Goal: Task Accomplishment & Management: Use online tool/utility

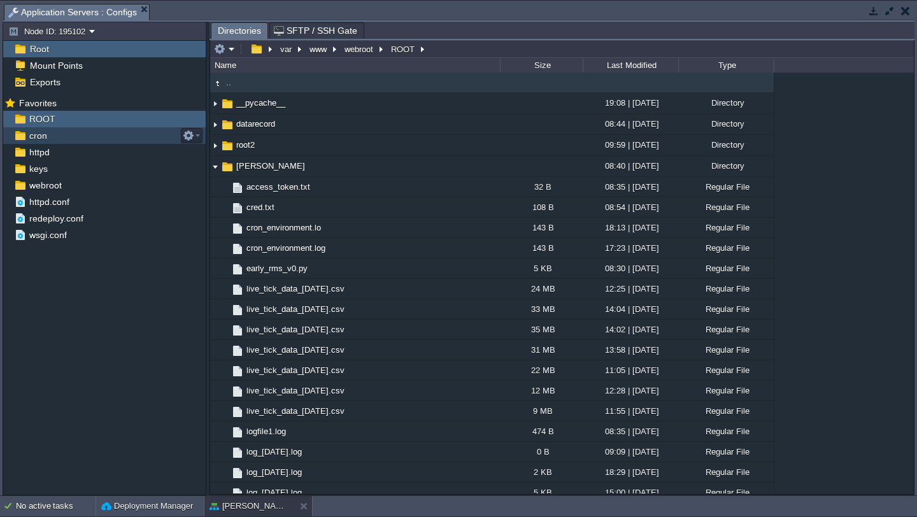
click at [61, 133] on div "cron" at bounding box center [104, 135] width 203 height 17
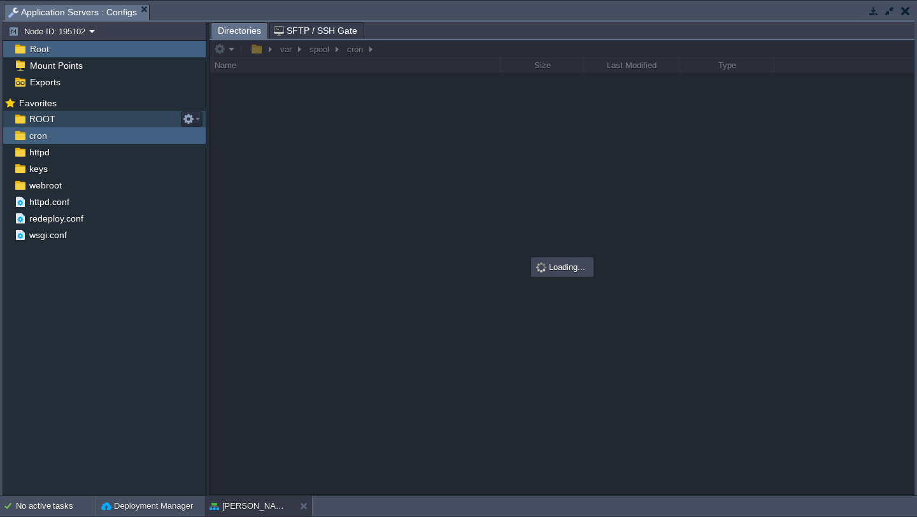
click at [86, 113] on div "ROOT" at bounding box center [104, 119] width 203 height 17
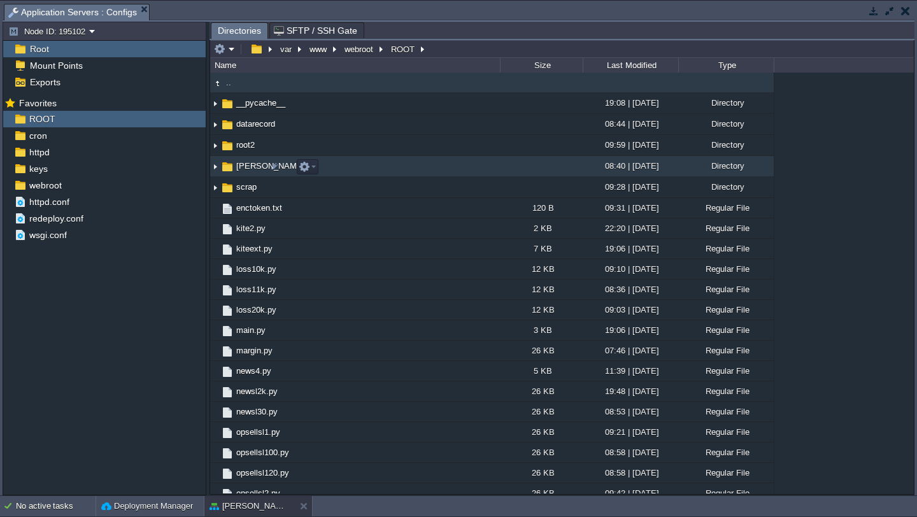
click at [213, 172] on img at bounding box center [215, 167] width 10 height 20
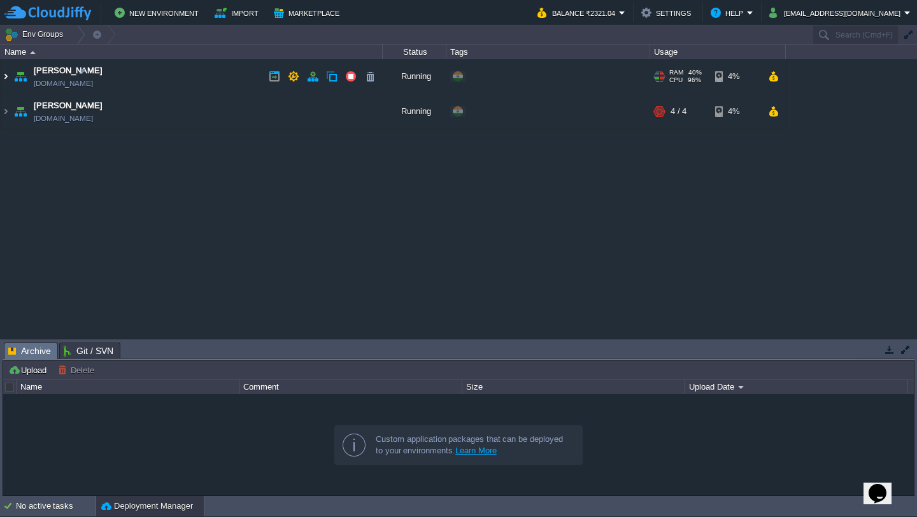
click at [6, 76] on img at bounding box center [6, 76] width 10 height 34
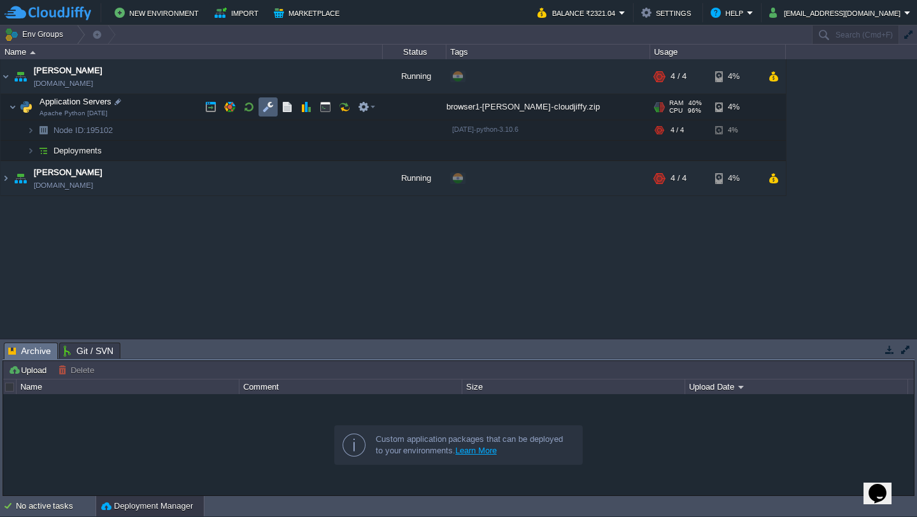
click at [264, 110] on button "button" at bounding box center [267, 106] width 11 height 11
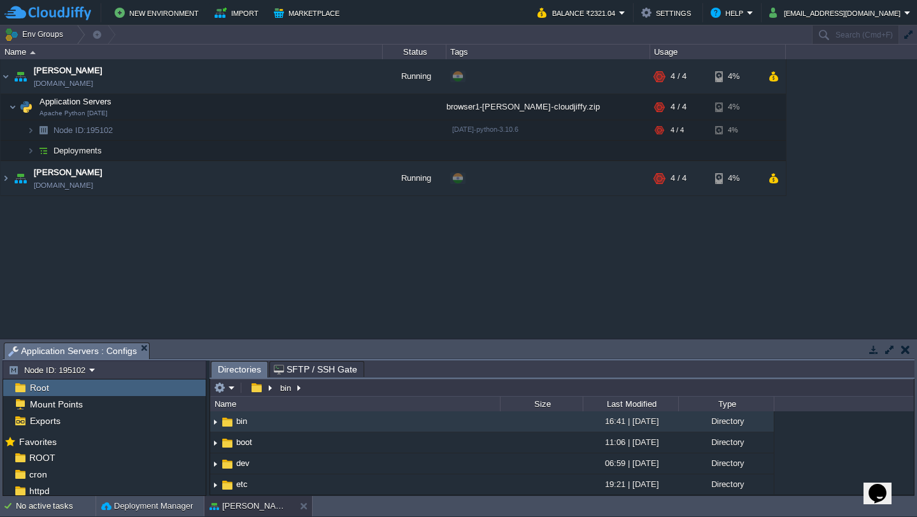
click at [891, 352] on button "button" at bounding box center [889, 349] width 11 height 11
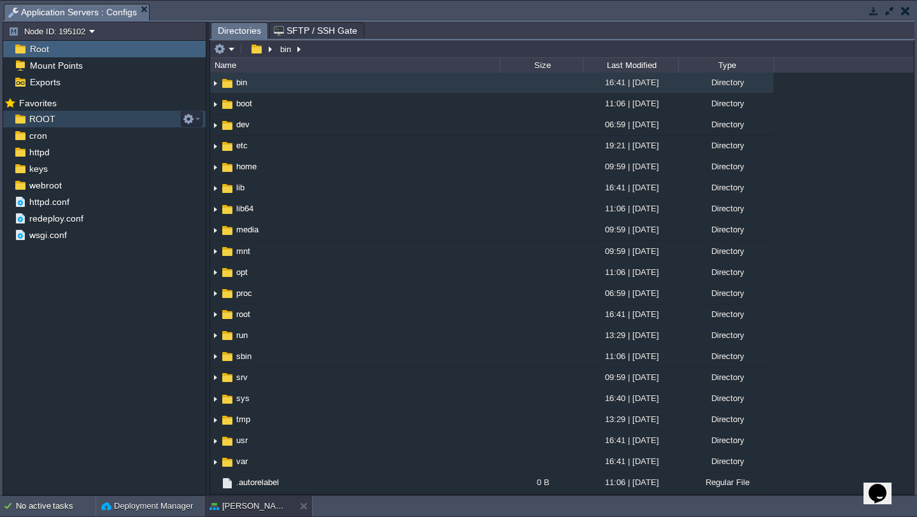
click at [59, 121] on div "ROOT" at bounding box center [104, 119] width 203 height 17
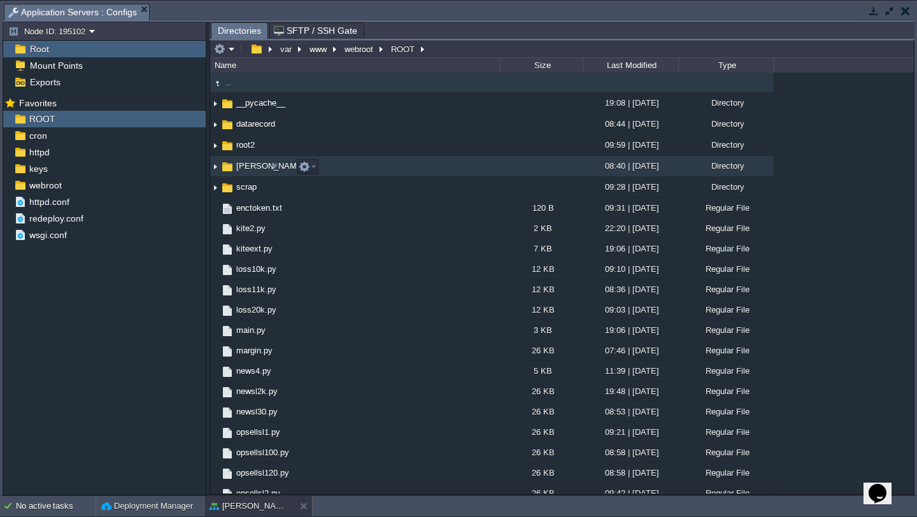
click at [217, 171] on img at bounding box center [215, 167] width 10 height 20
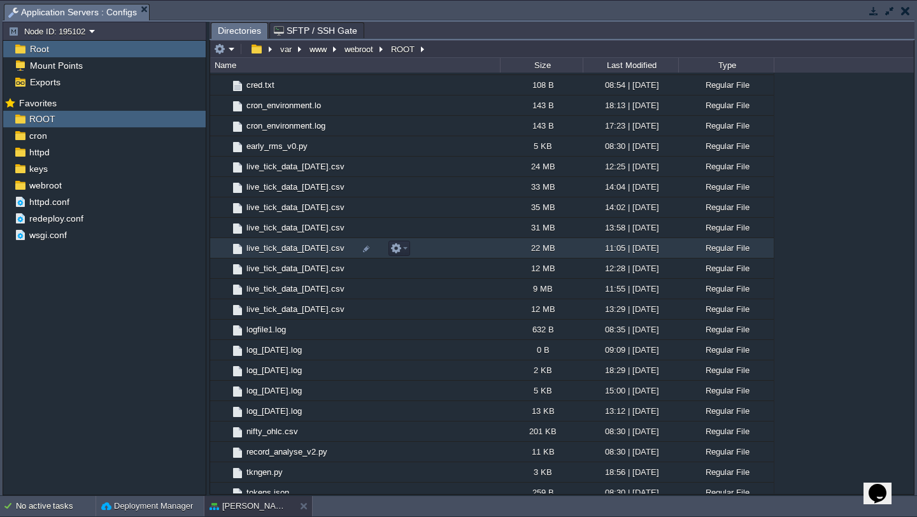
scroll to position [126, 0]
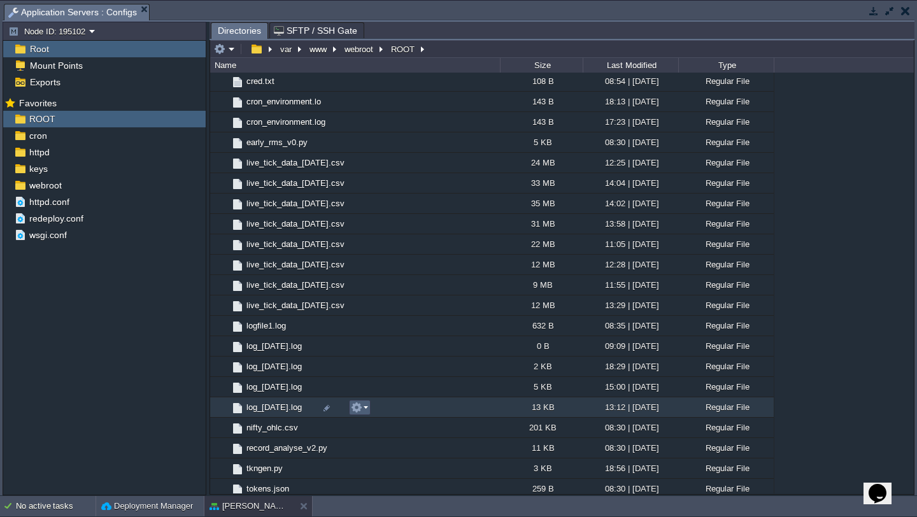
click at [365, 410] on em at bounding box center [359, 407] width 17 height 11
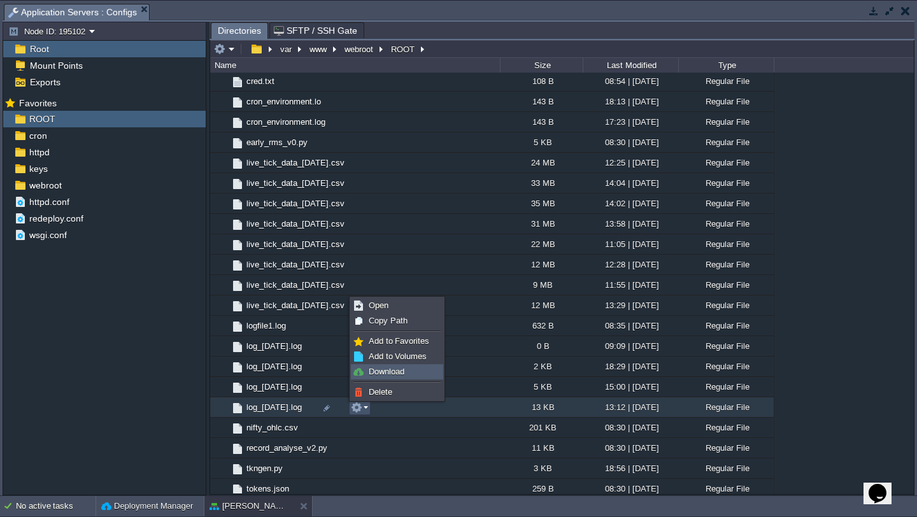
click at [415, 373] on link "Download" at bounding box center [397, 372] width 91 height 14
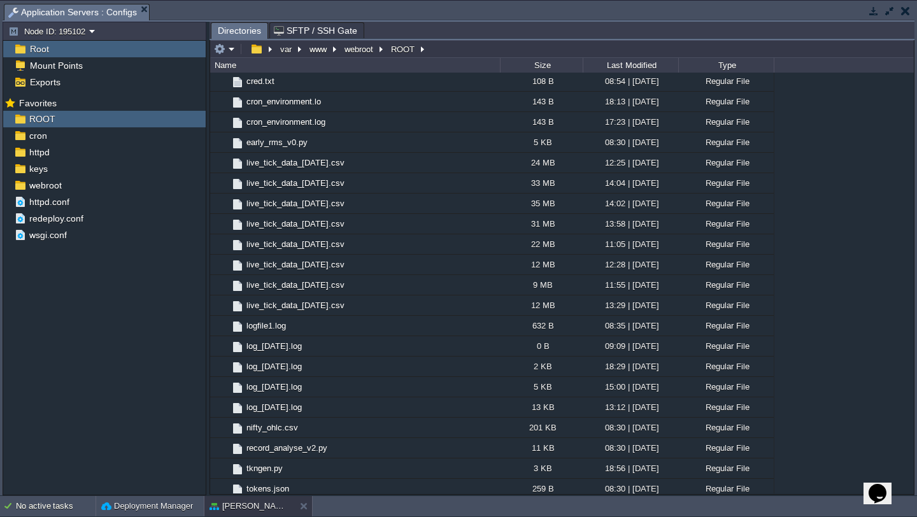
click at [910, 15] on button "button" at bounding box center [905, 10] width 9 height 11
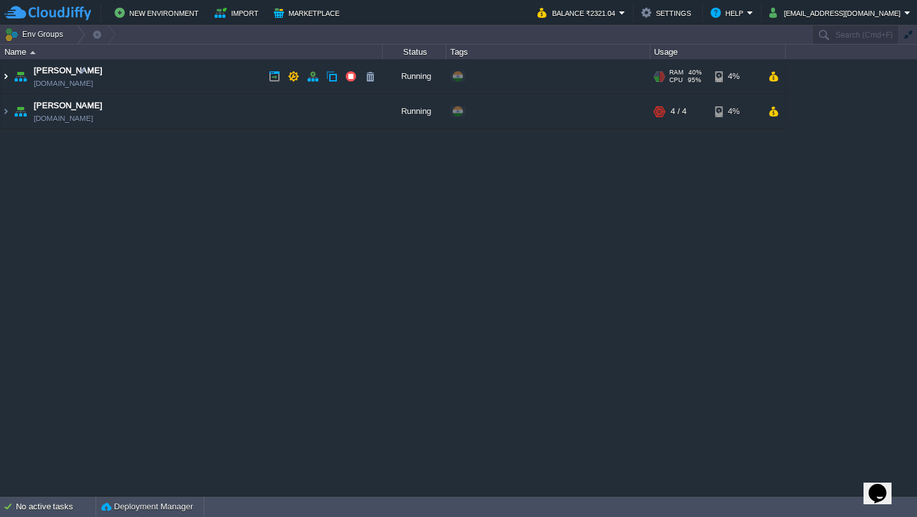
click at [5, 78] on img at bounding box center [6, 76] width 10 height 34
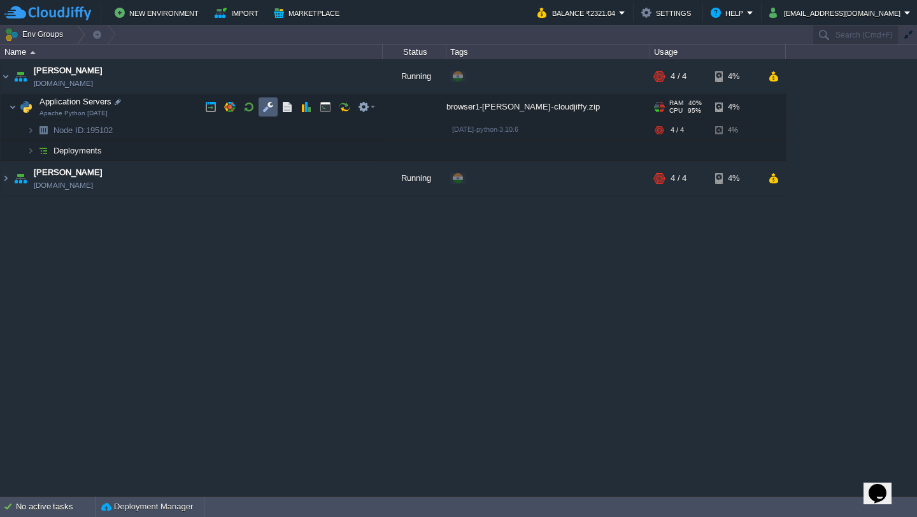
click at [264, 110] on button "button" at bounding box center [267, 106] width 11 height 11
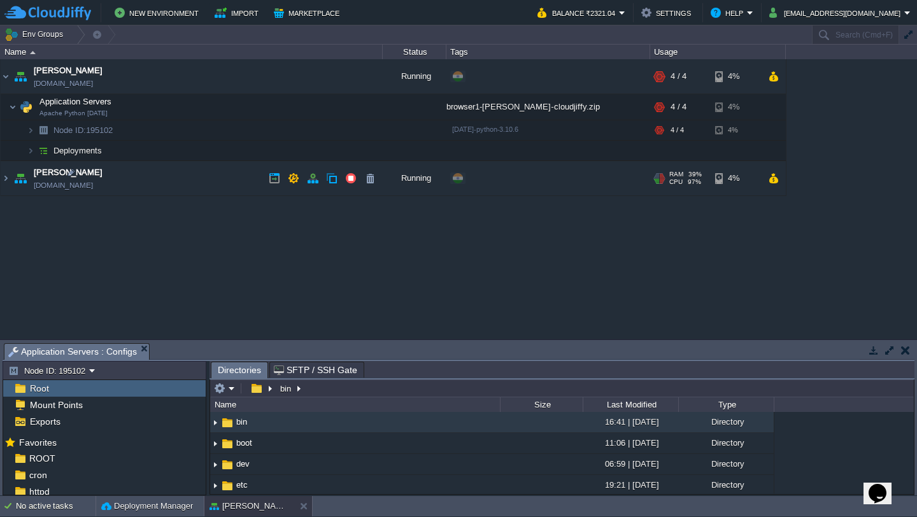
click at [894, 346] on button "button" at bounding box center [889, 350] width 11 height 11
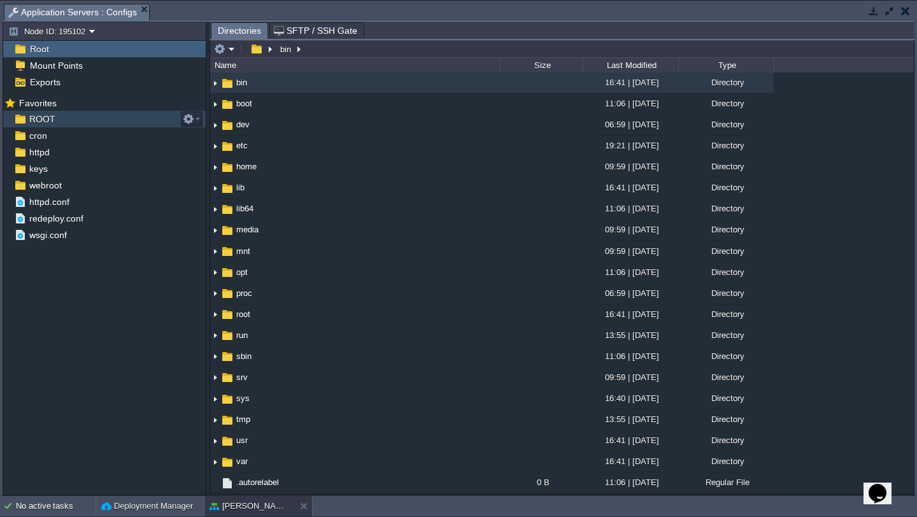
click at [64, 120] on div "ROOT" at bounding box center [104, 119] width 203 height 17
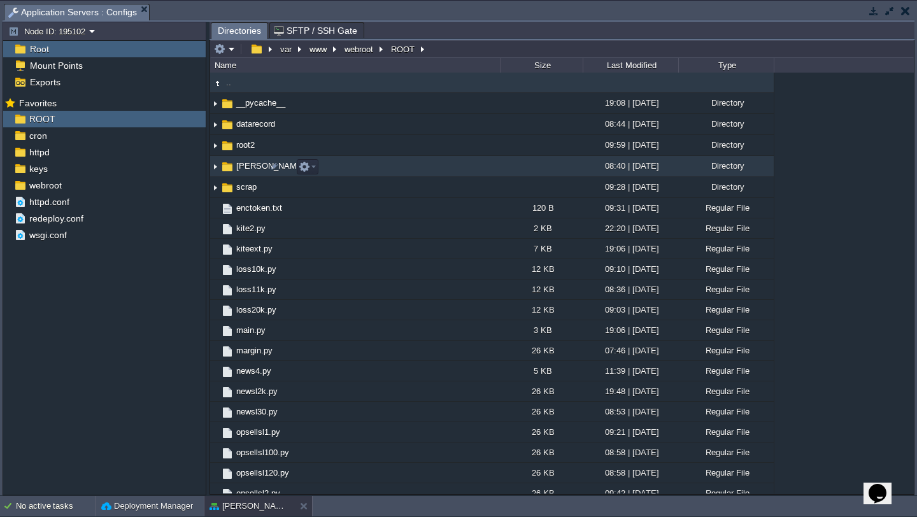
click at [216, 170] on img at bounding box center [215, 167] width 10 height 20
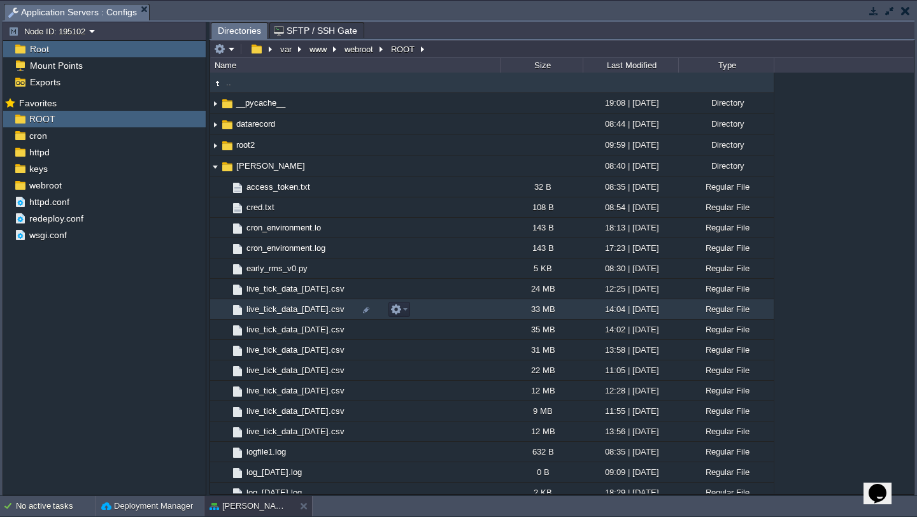
scroll to position [87, 0]
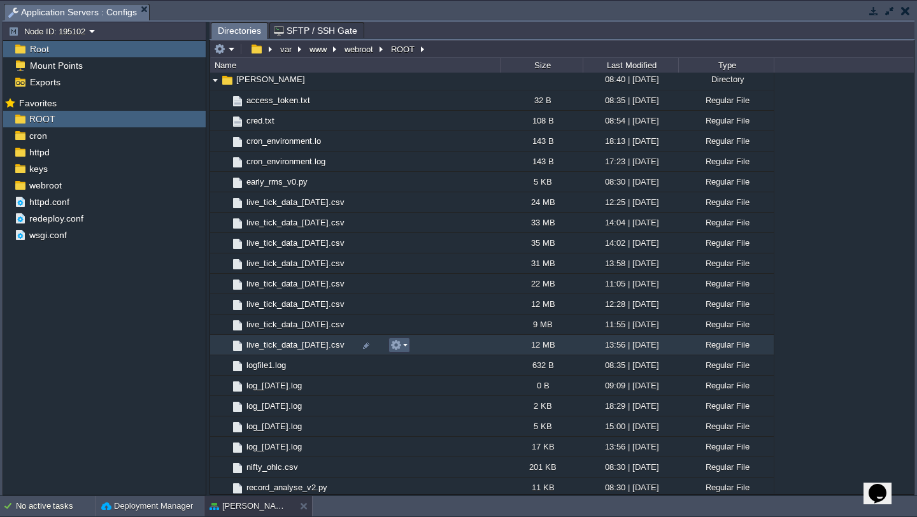
click at [401, 345] on button "button" at bounding box center [395, 345] width 11 height 11
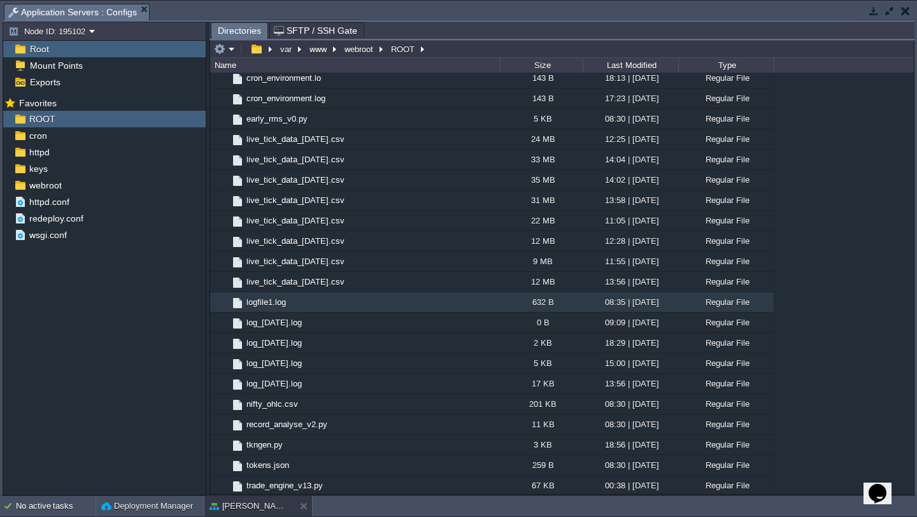
scroll to position [152, 0]
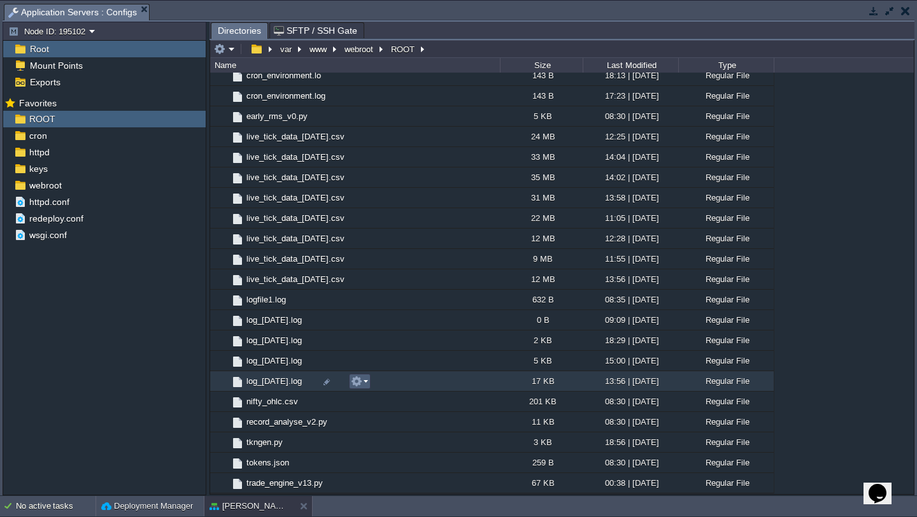
click at [361, 382] on button "button" at bounding box center [356, 381] width 11 height 11
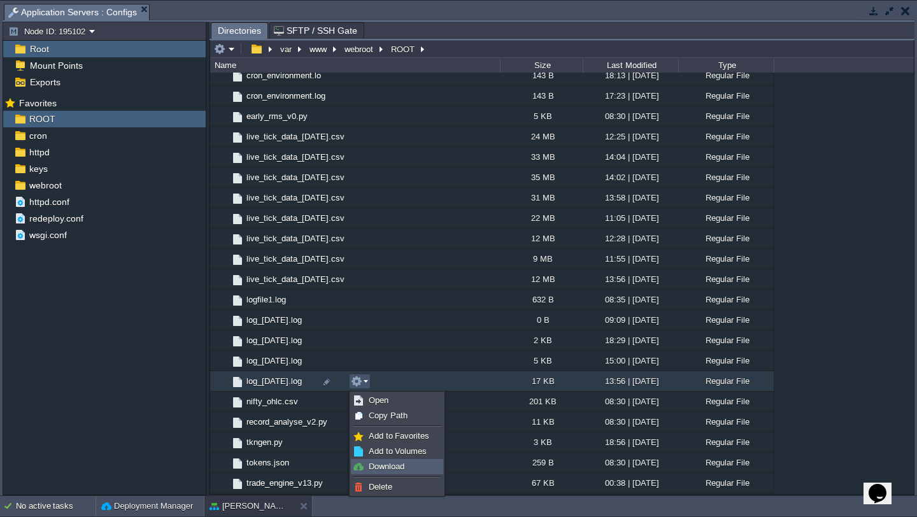
click at [392, 464] on span "Download" at bounding box center [387, 467] width 36 height 10
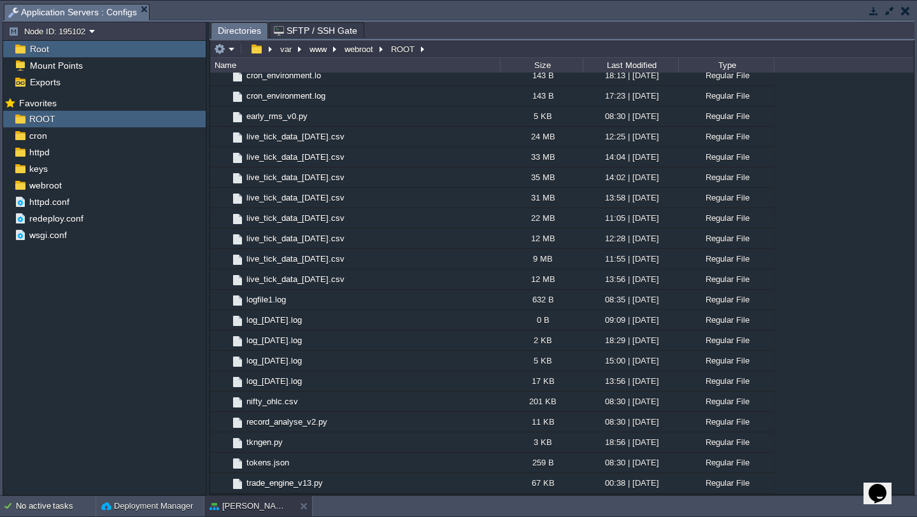
click at [909, 16] on button "button" at bounding box center [905, 10] width 9 height 11
